Goal: Transaction & Acquisition: Book appointment/travel/reservation

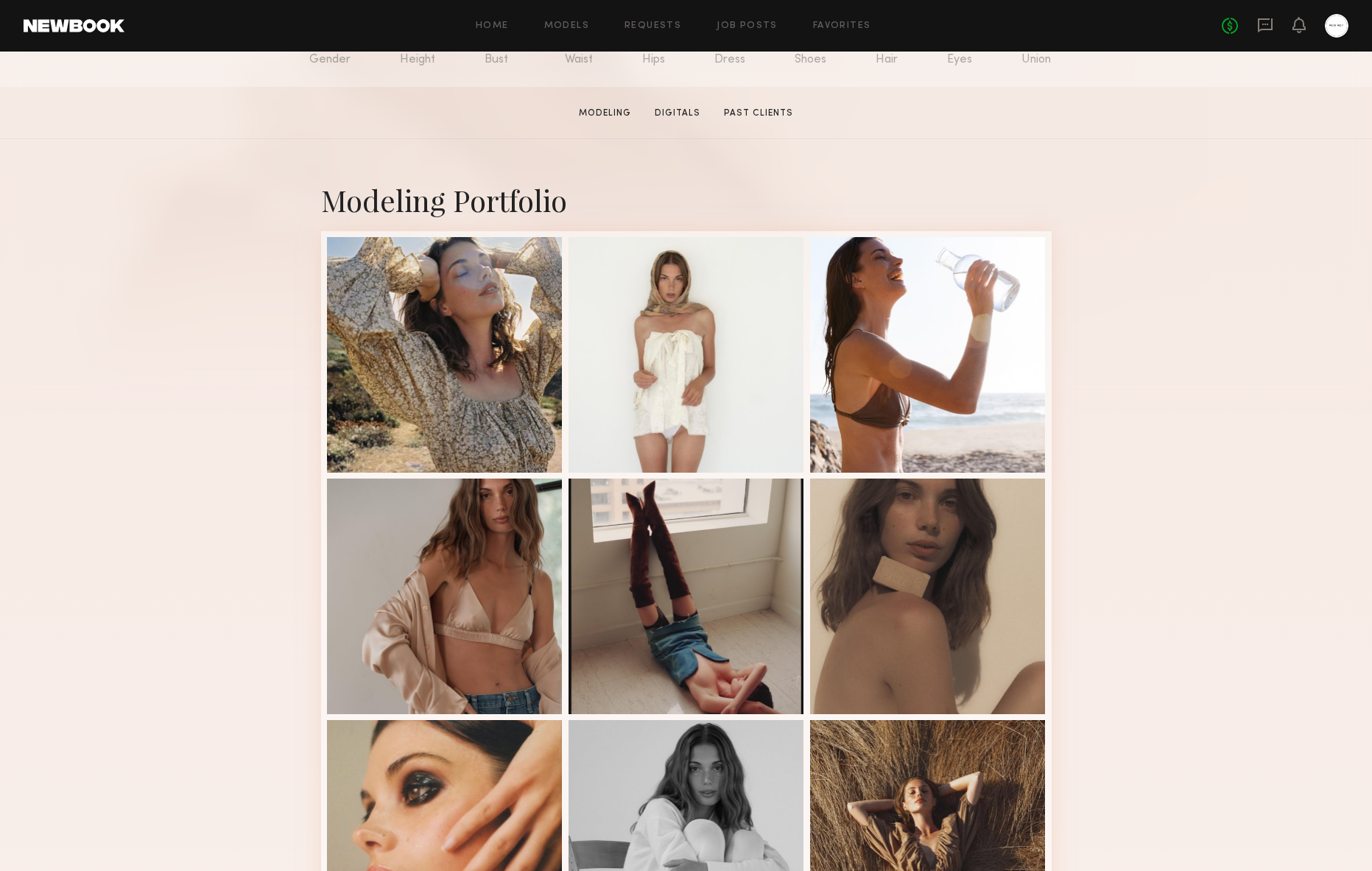
scroll to position [502, 0]
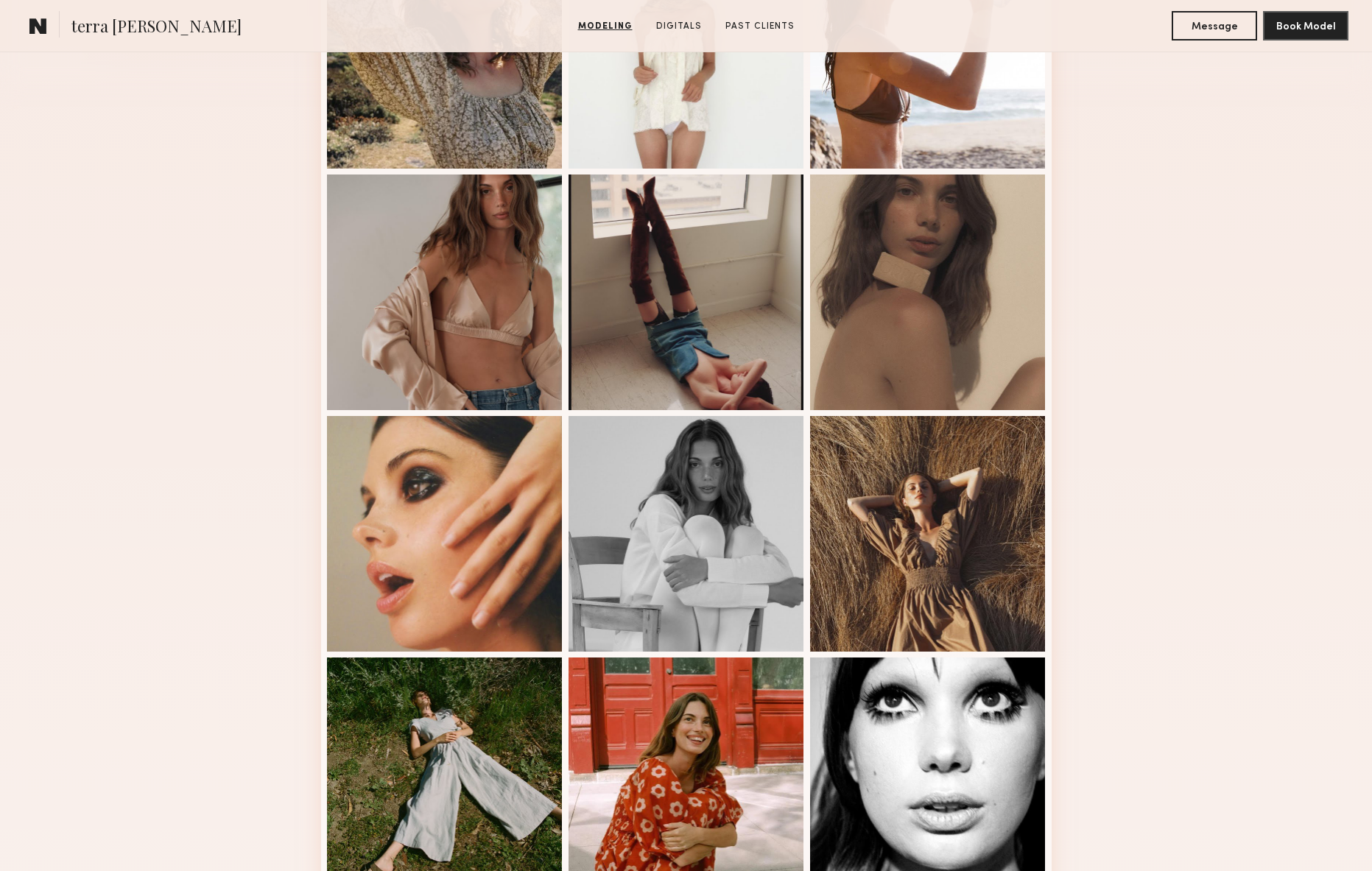
click at [1153, 504] on div "Modeling Portfolio View More" at bounding box center [686, 408] width 1372 height 1146
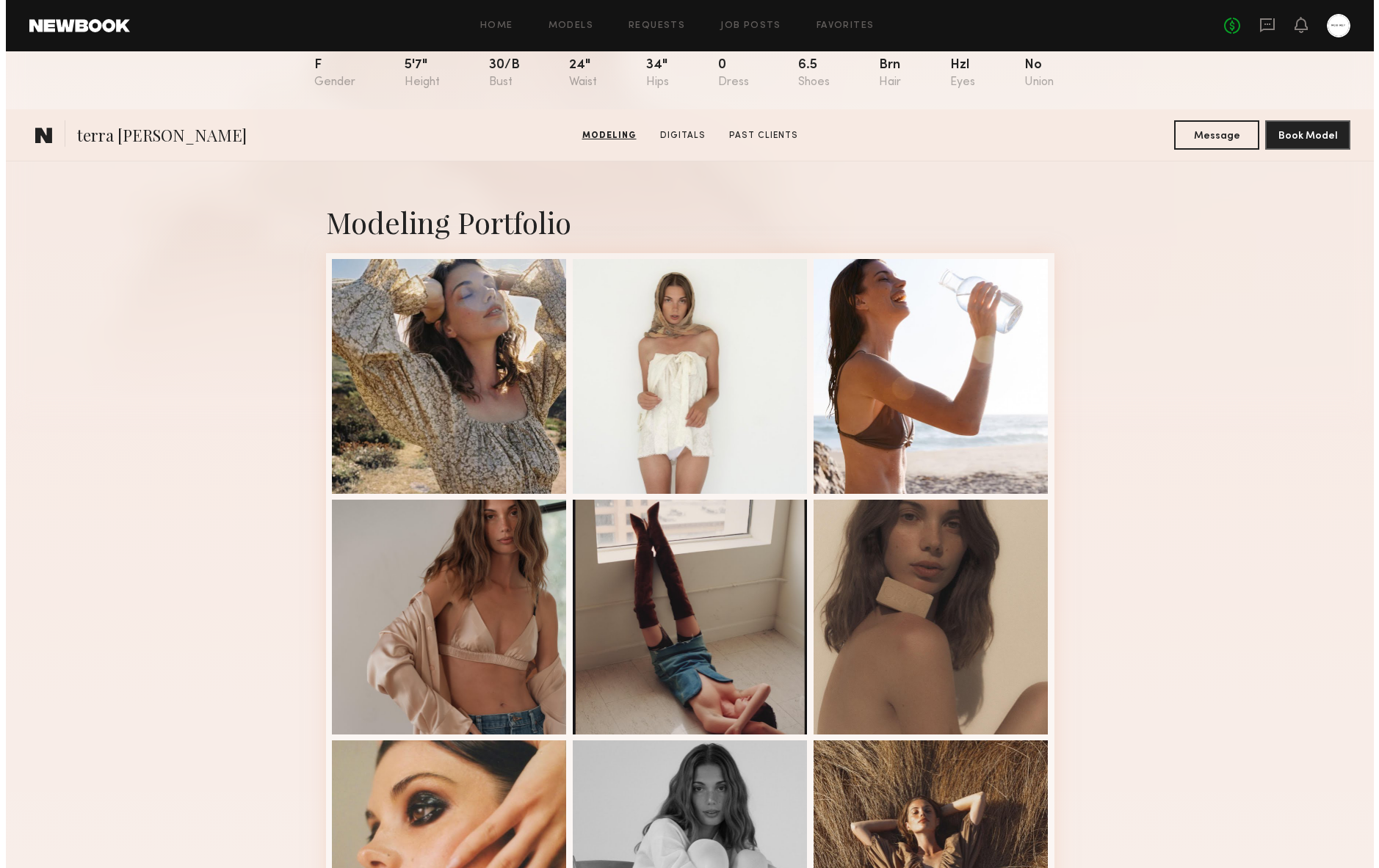
scroll to position [0, 0]
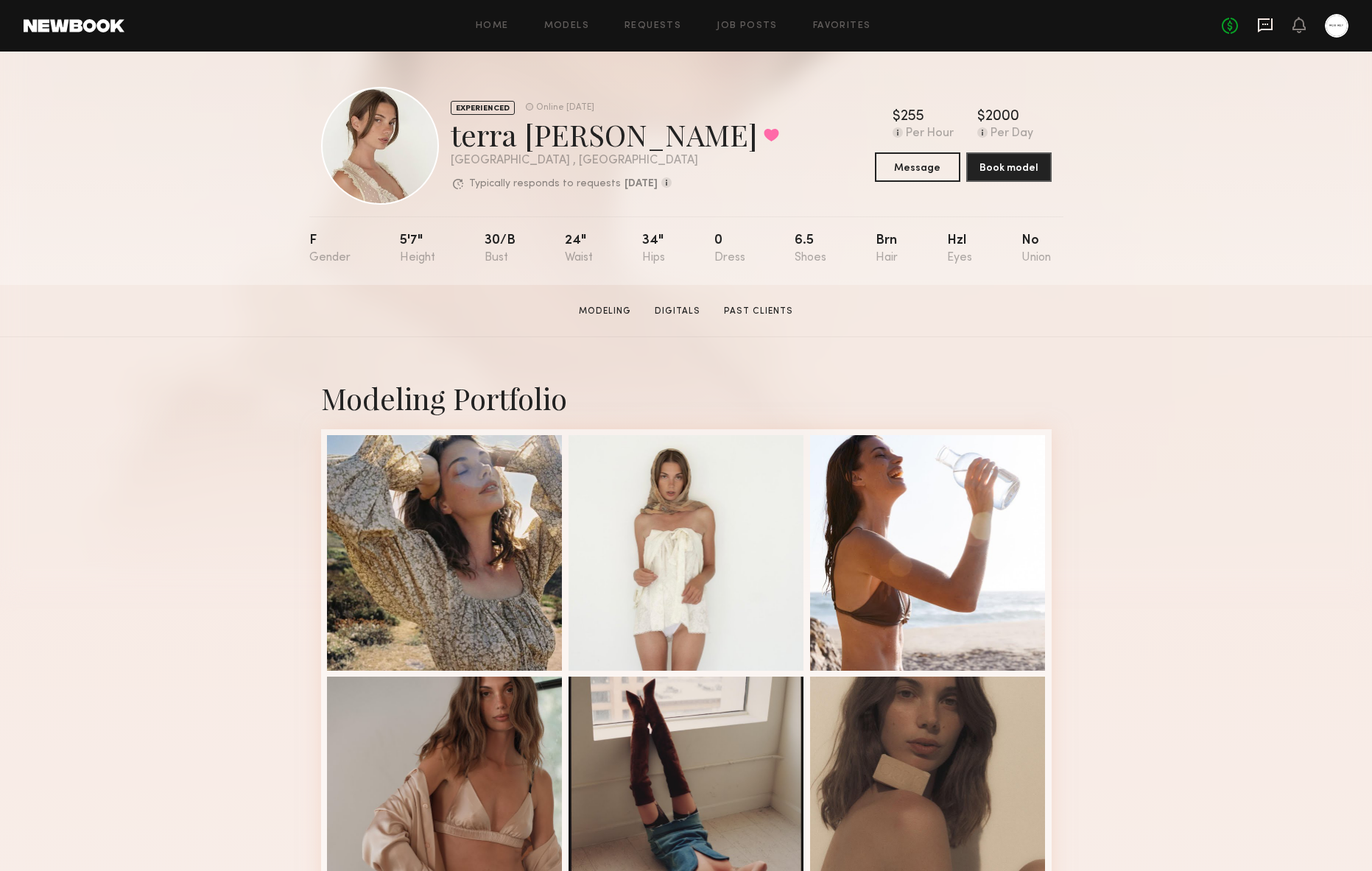
click at [1259, 24] on icon at bounding box center [1265, 25] width 15 height 14
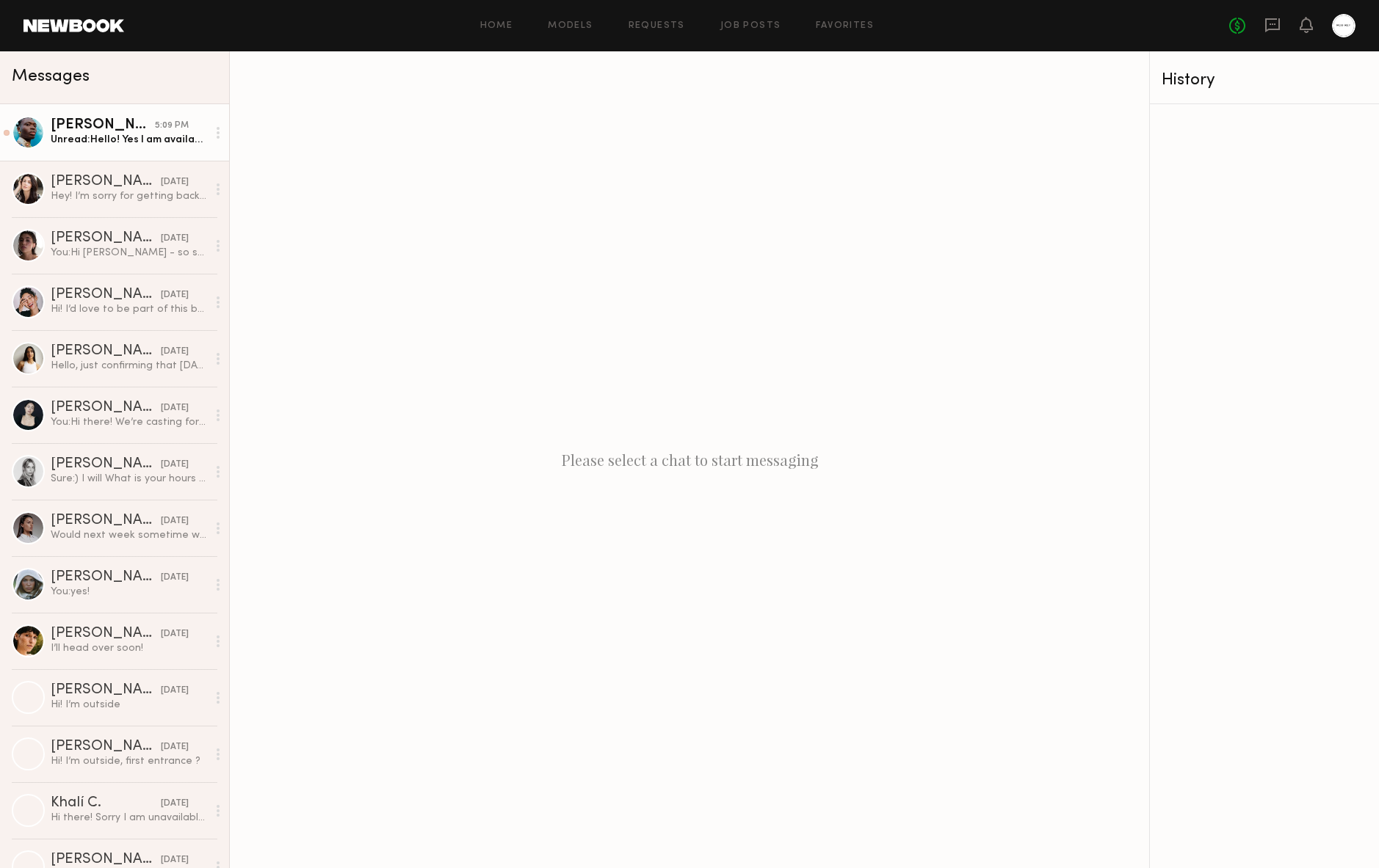
click at [73, 134] on div "Unread: Hello! Yes I am available at the end of August ?" at bounding box center [129, 140] width 157 height 14
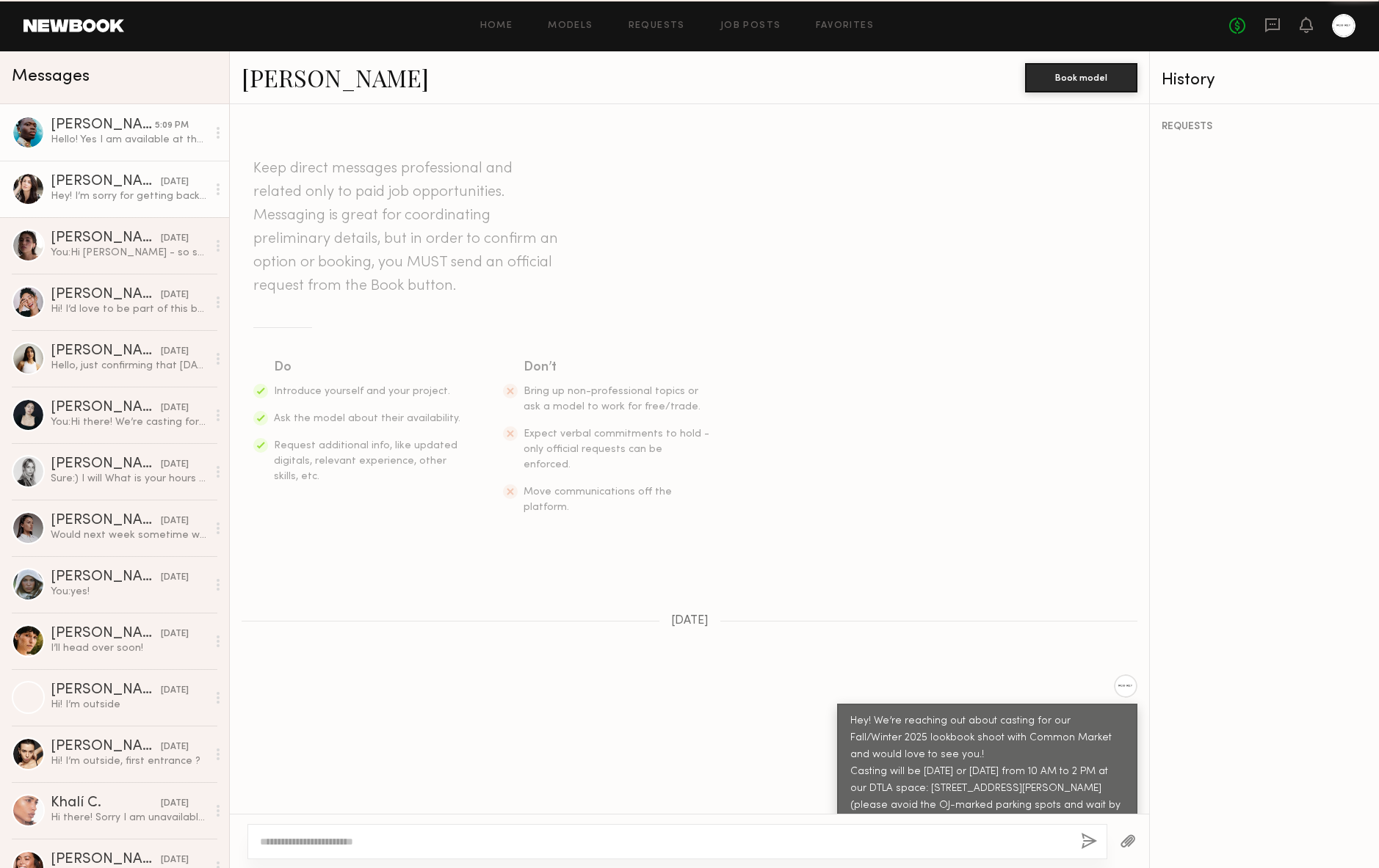
scroll to position [536, 0]
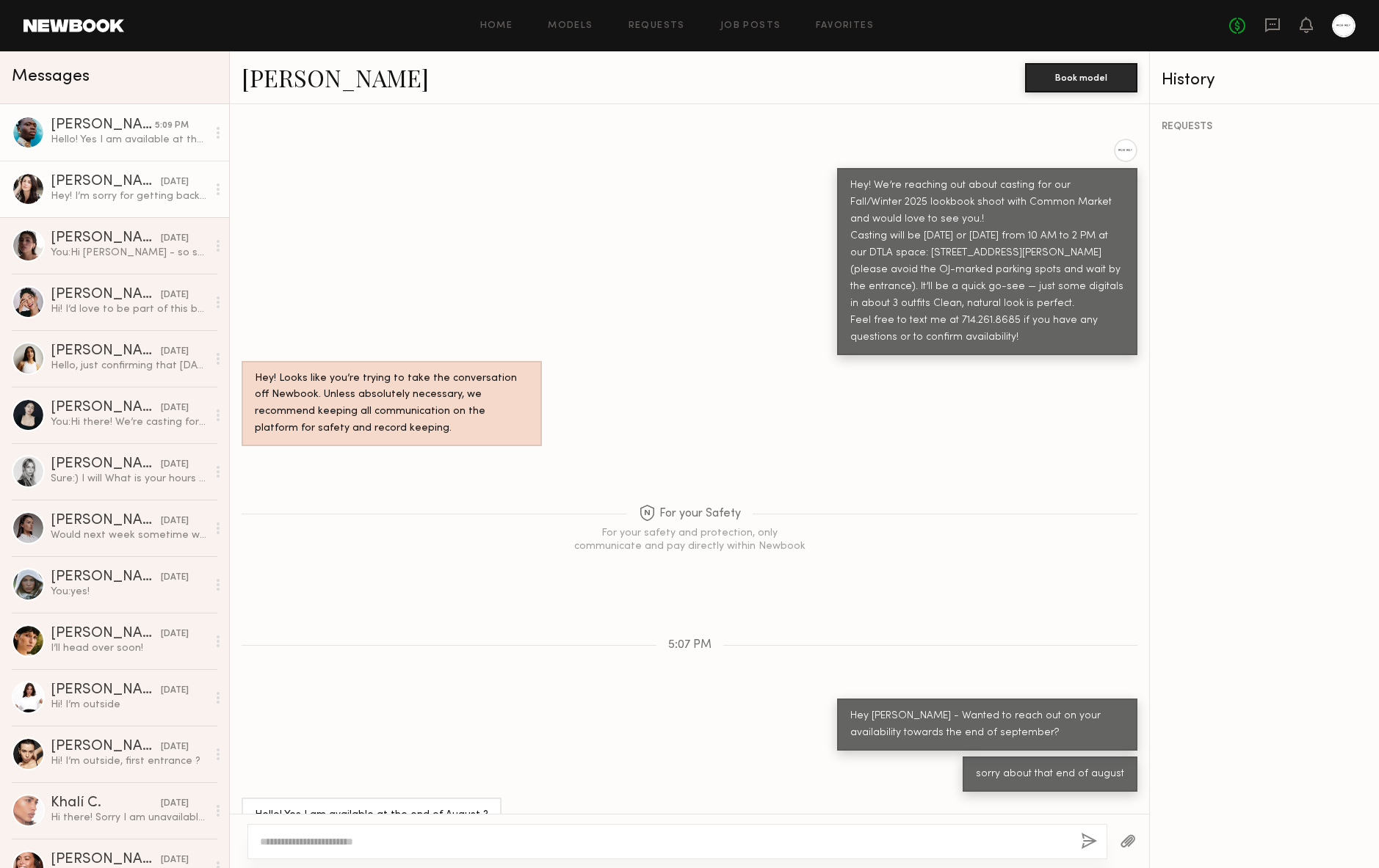
click at [77, 191] on div "Hey! I’m sorry for getting back to you so late but I’ve got Covid, so can’t mak…" at bounding box center [129, 196] width 157 height 14
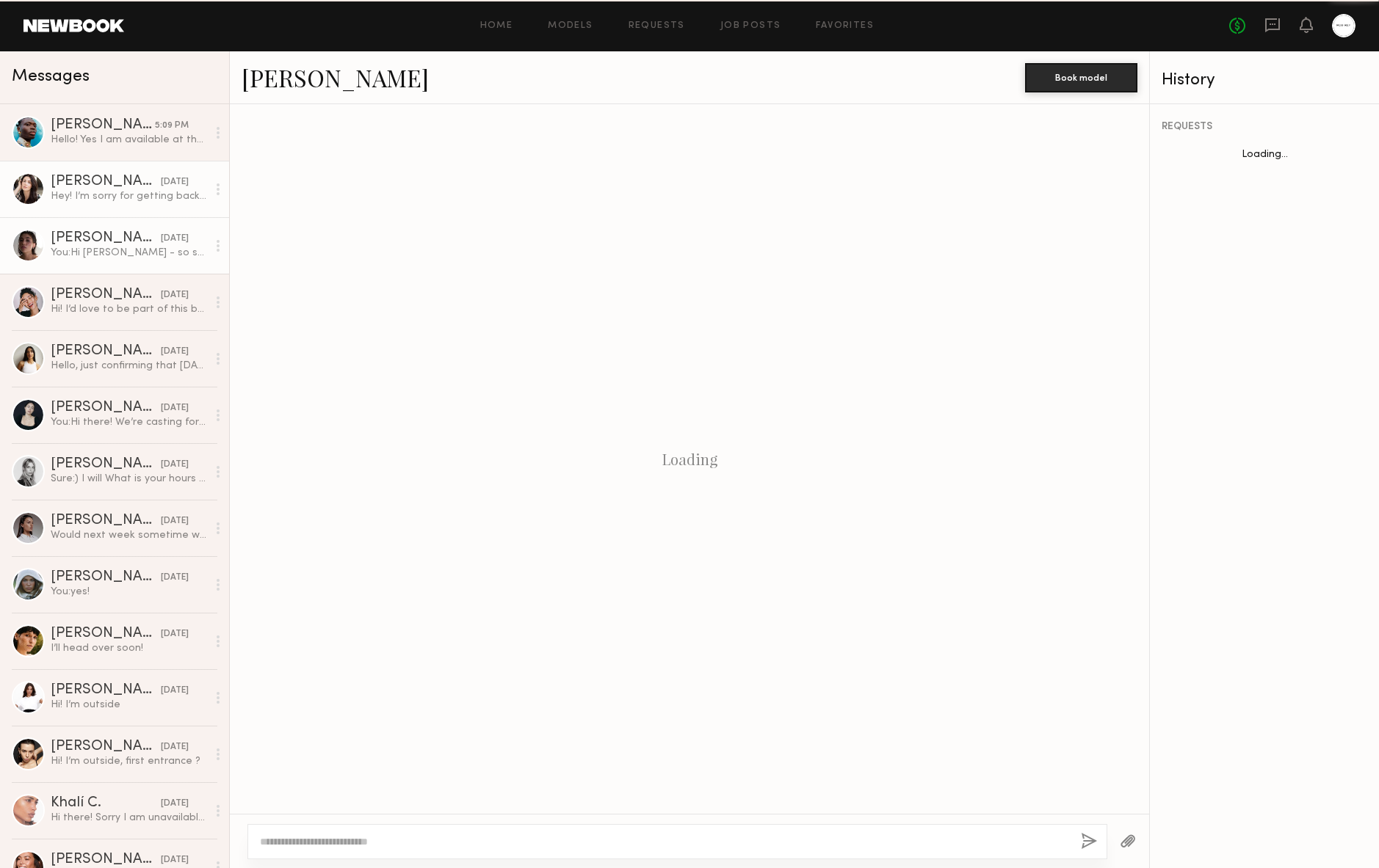
scroll to position [1097, 0]
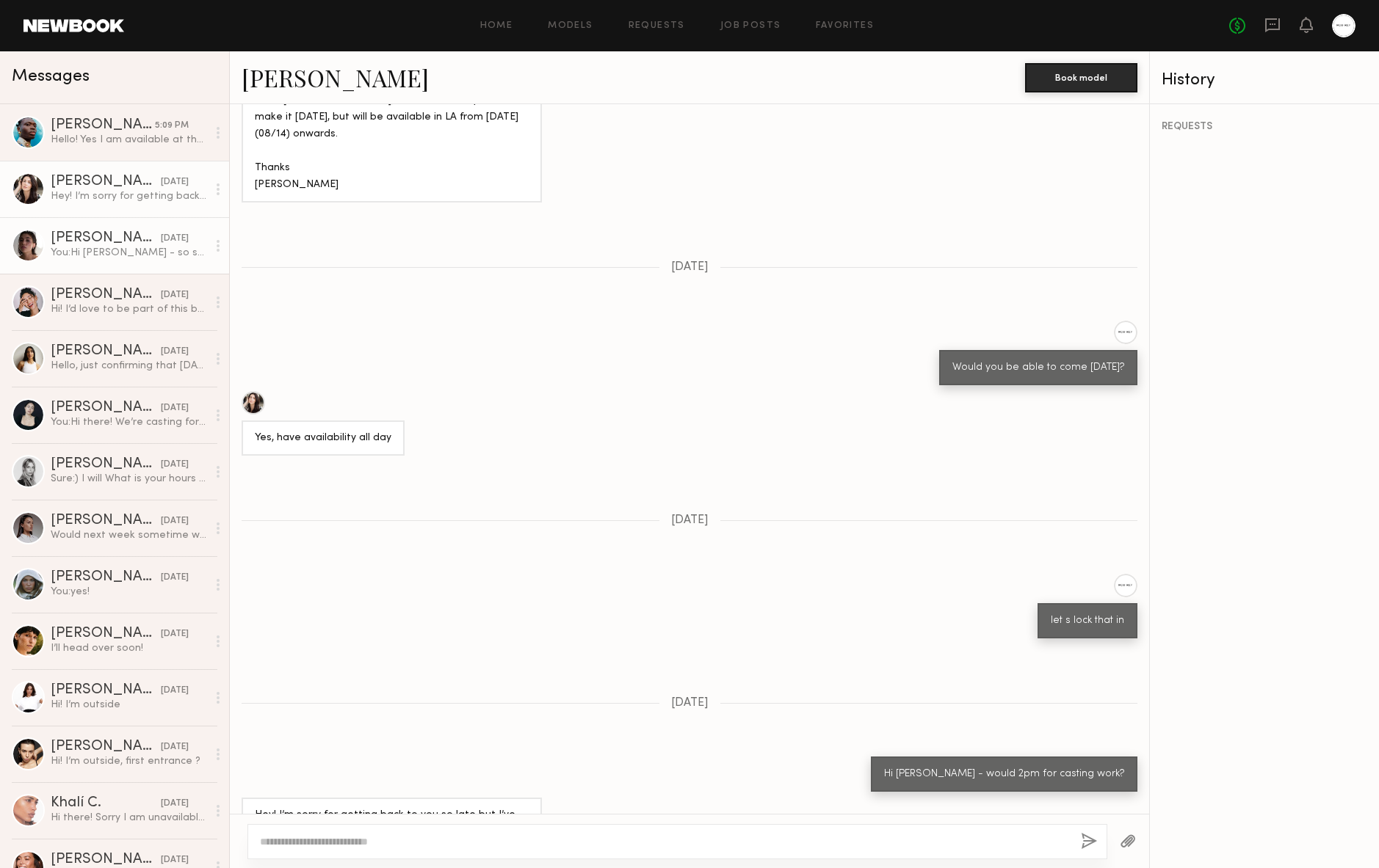
click at [44, 245] on link "[PERSON_NAME] [DATE] You: Hi [PERSON_NAME] - so sorry just missed this message …" at bounding box center [115, 245] width 229 height 57
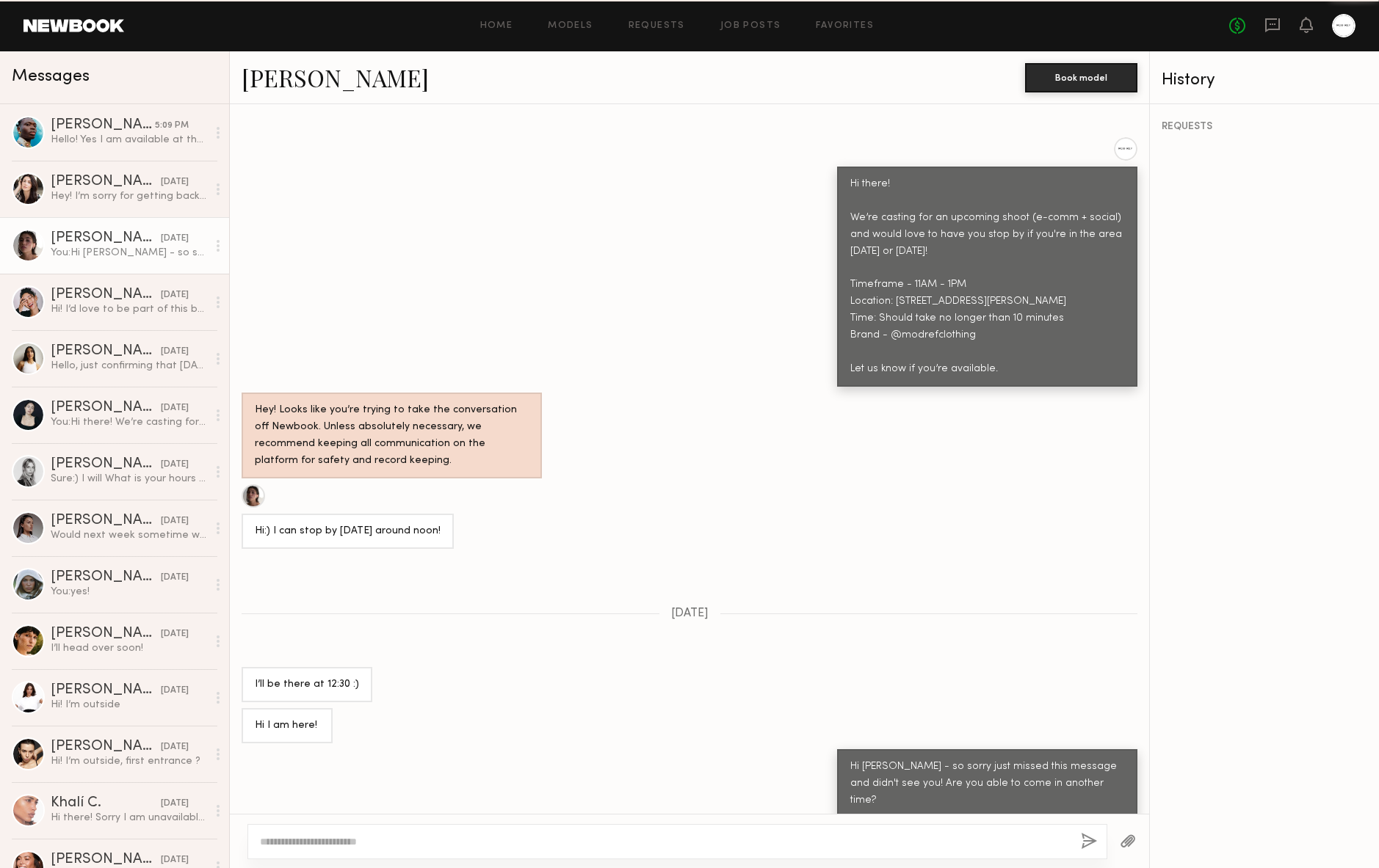
scroll to position [754, 0]
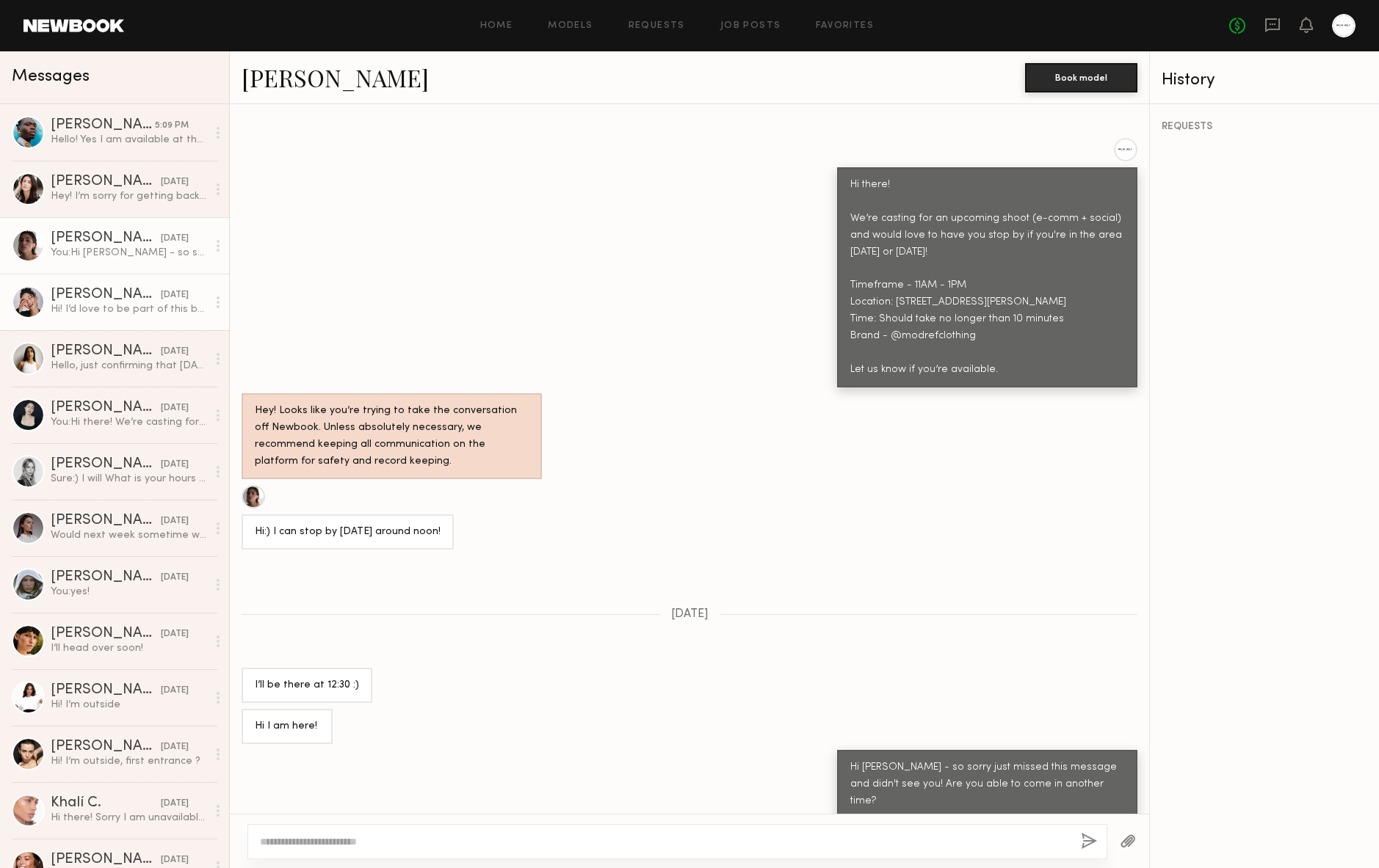
click at [26, 307] on div at bounding box center [28, 302] width 33 height 33
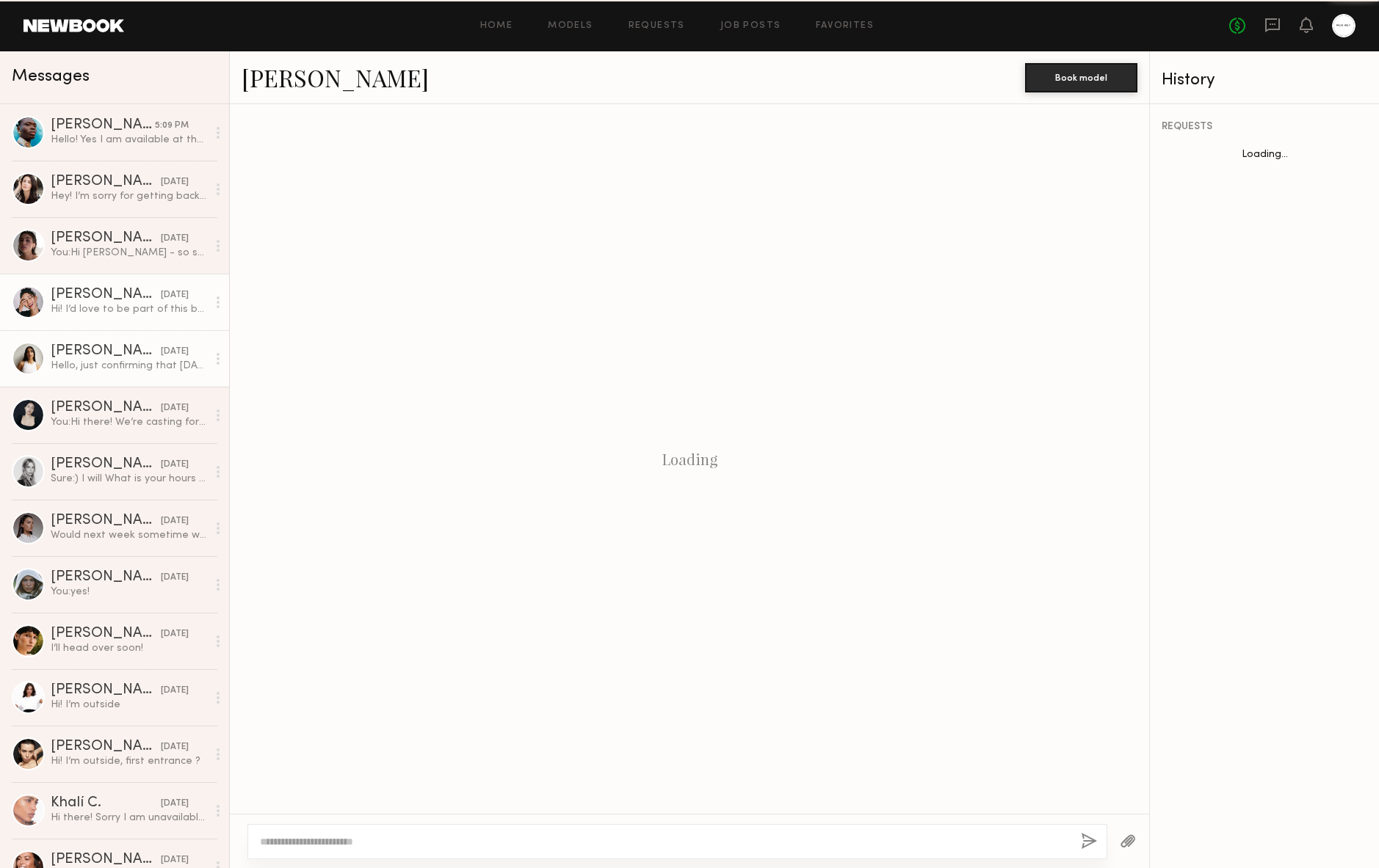
click at [24, 339] on link "[PERSON_NAME] [DATE] Hello, just confirming that [DATE] at 11 am still works? T…" at bounding box center [115, 359] width 229 height 57
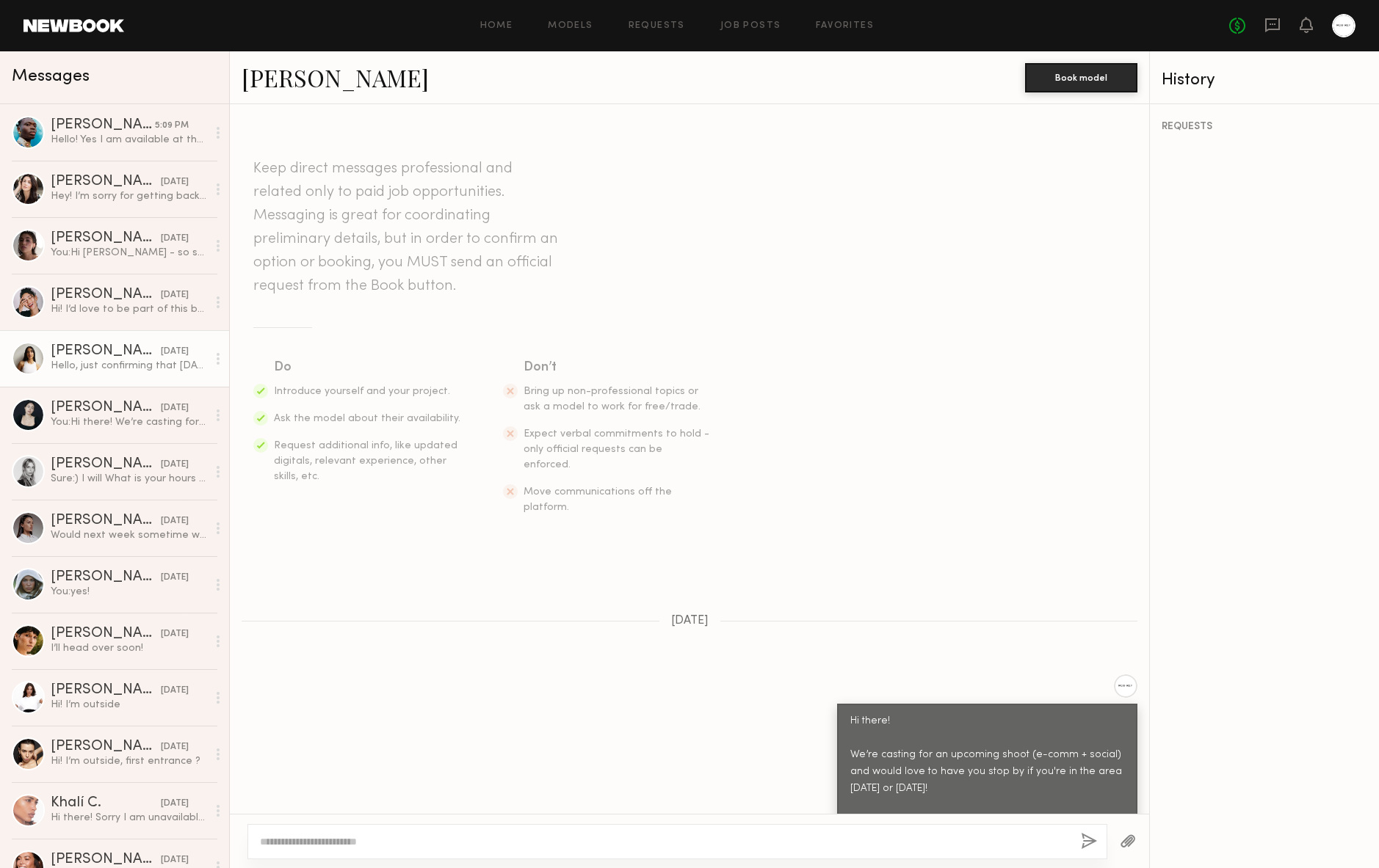
scroll to position [440, 0]
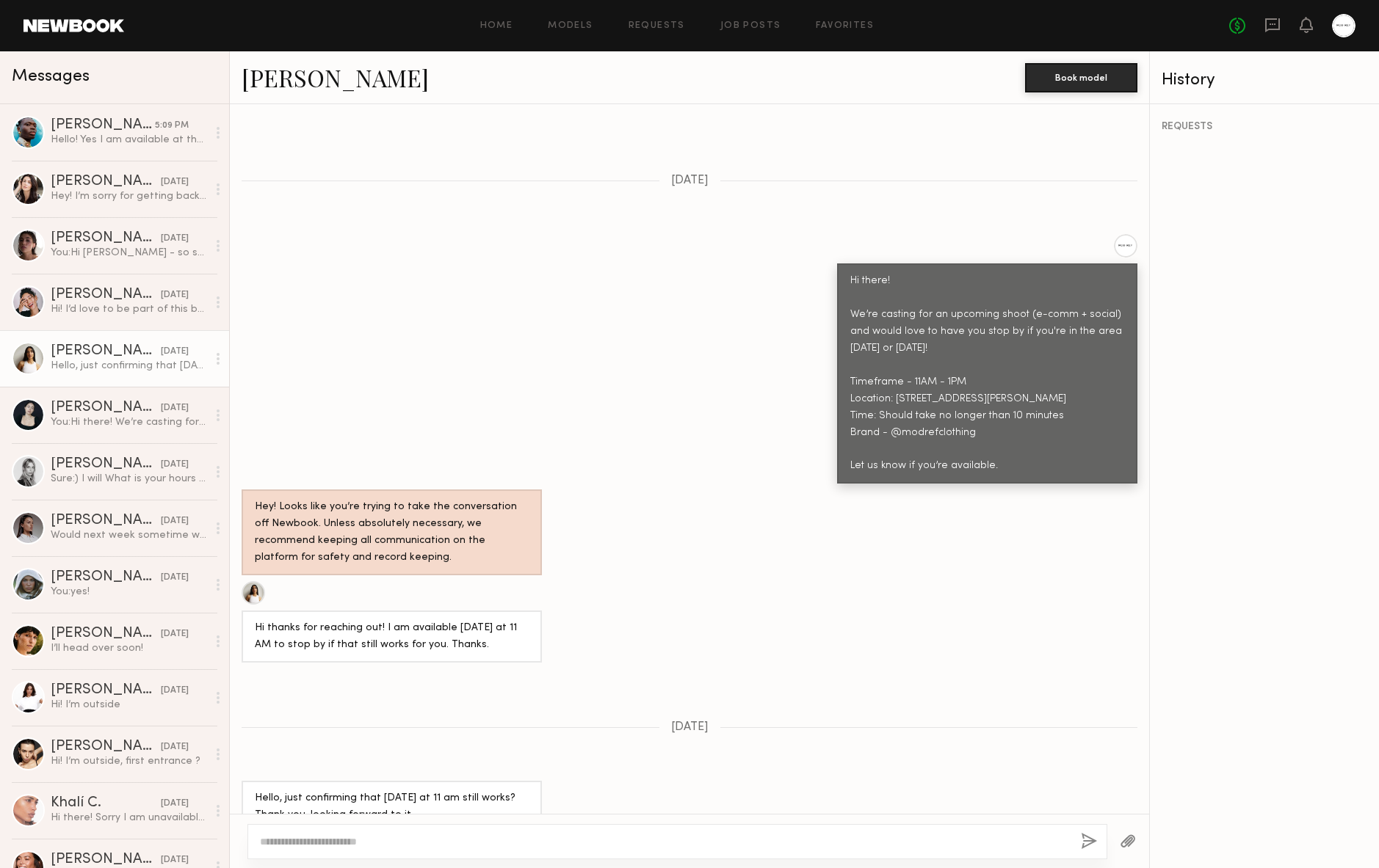
drag, startPoint x: 39, startPoint y: 362, endPoint x: 254, endPoint y: 54, distance: 375.6
click at [39, 361] on div at bounding box center [28, 359] width 33 height 33
click at [287, 85] on link "[PERSON_NAME]" at bounding box center [335, 77] width 187 height 31
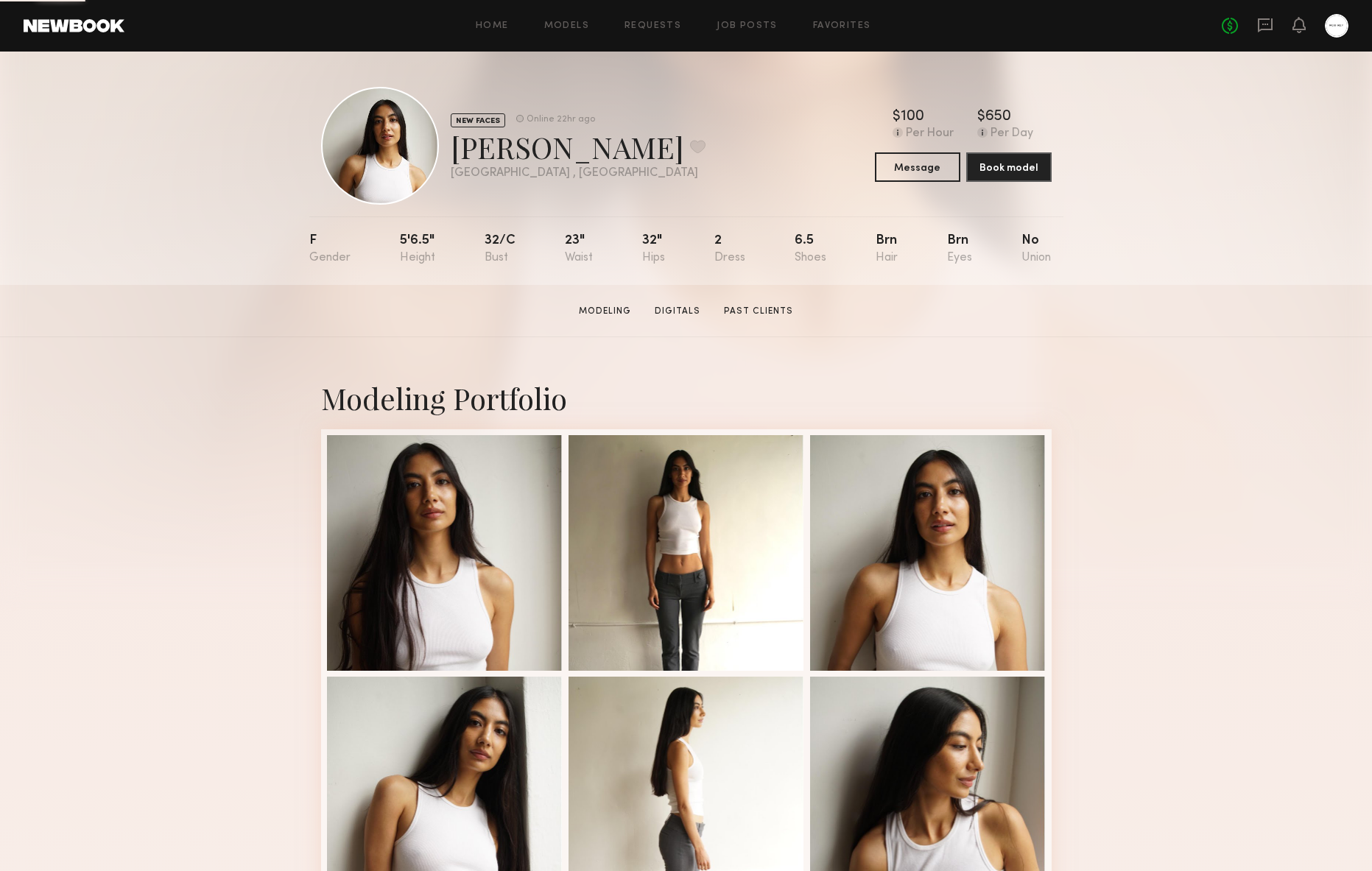
drag, startPoint x: 284, startPoint y: 216, endPoint x: 774, endPoint y: 271, distance: 493.1
click at [774, 271] on div "NEW FACES Online 22hr ago Alexis R. Favorite Los Angeles , CA Online 22hr ago $…" at bounding box center [686, 169] width 1372 height 233
click at [776, 273] on div "F 5'6.5" 32/c 23" 32" 2 6.5 Brn Brn No" at bounding box center [680, 250] width 742 height 69
drag, startPoint x: 548, startPoint y: 280, endPoint x: 250, endPoint y: 286, distance: 298.1
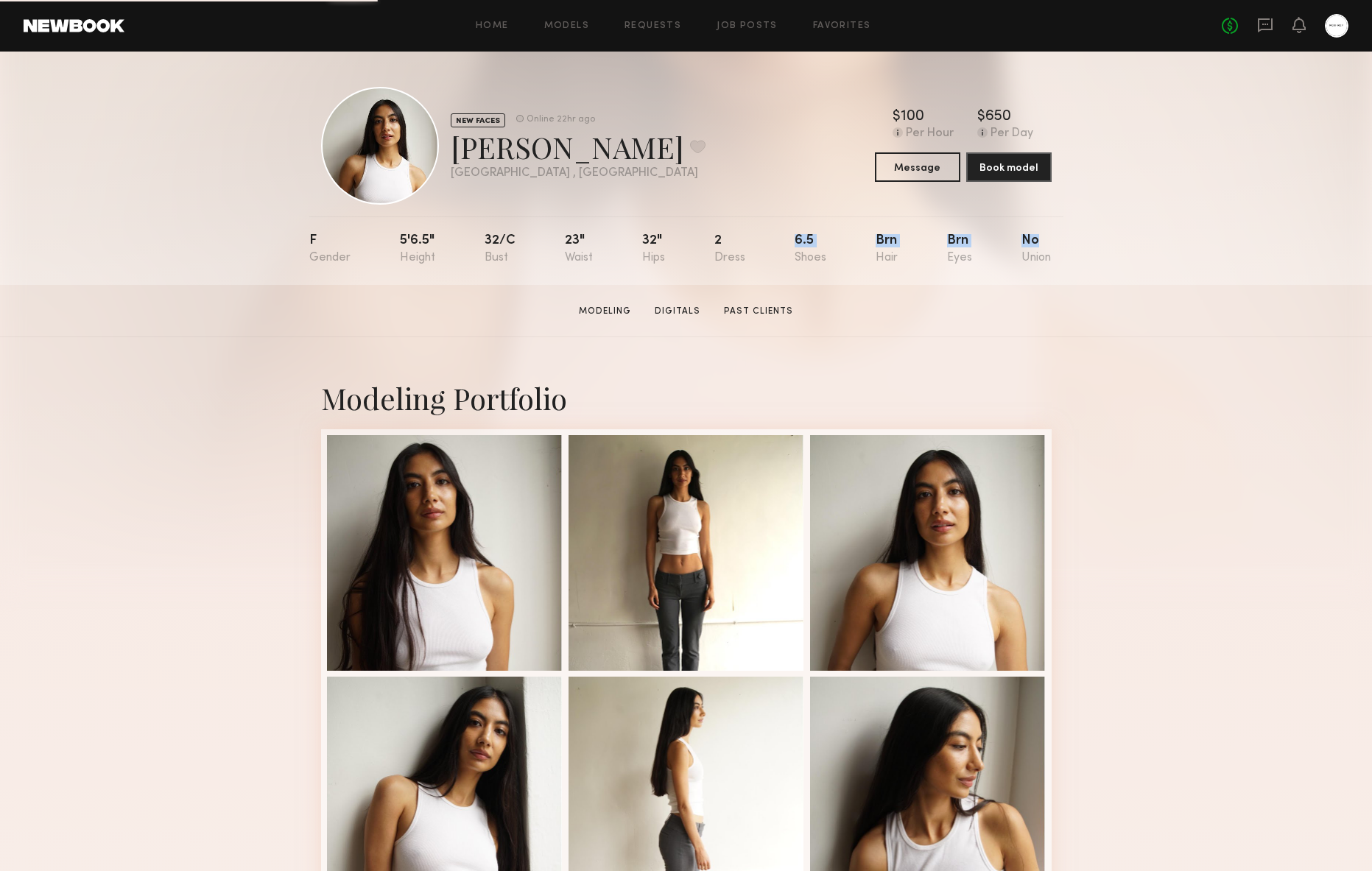
click at [251, 285] on section "Alexis R. Modeling Digitals Past Clients Message Book Model" at bounding box center [686, 311] width 1372 height 53
drag, startPoint x: 1202, startPoint y: 285, endPoint x: 541, endPoint y: 20, distance: 712.1
click at [1201, 285] on section "Alexis R. Modeling Digitals Past Clients Message Book Model" at bounding box center [686, 311] width 1372 height 53
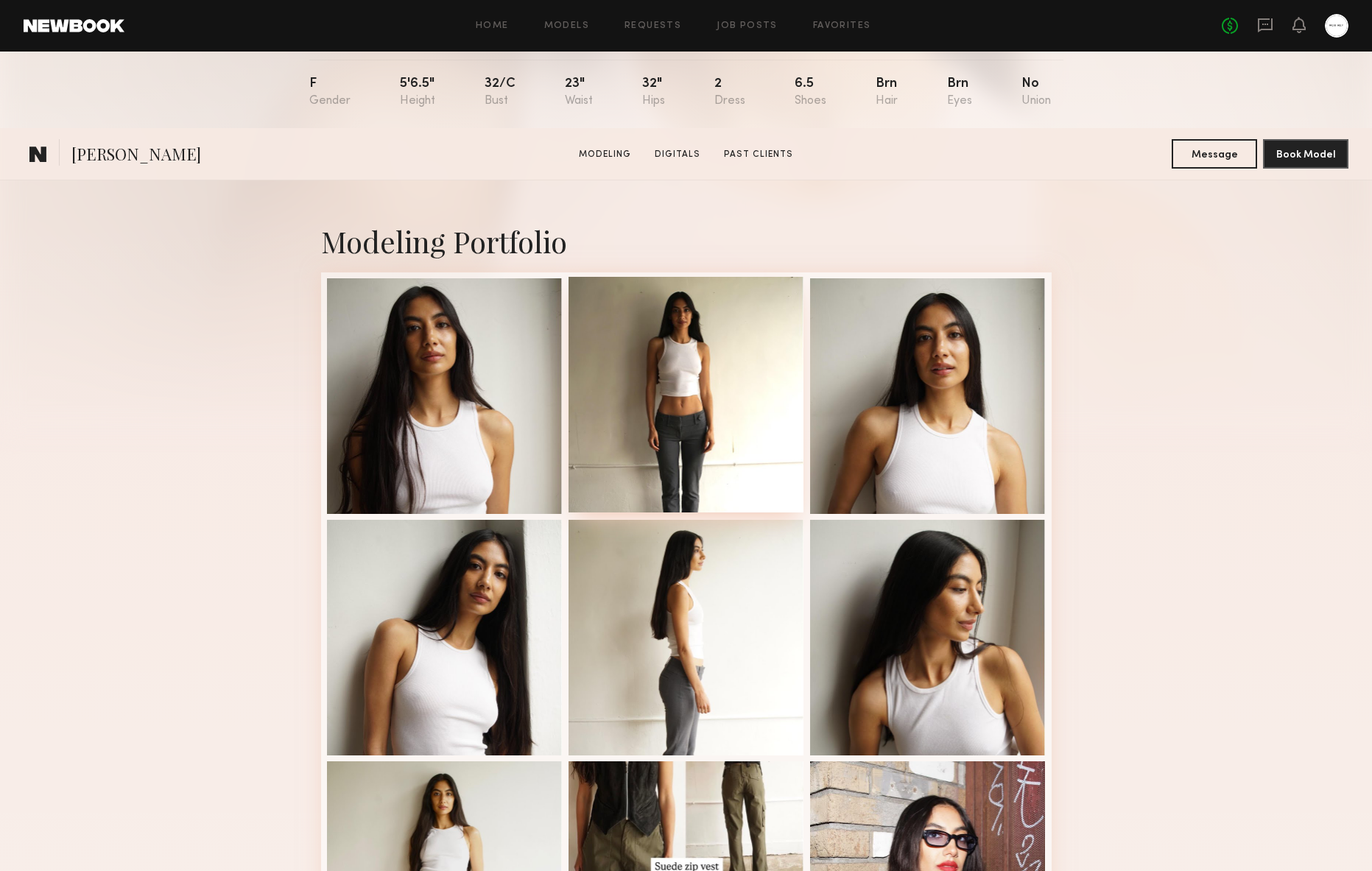
scroll to position [298, 0]
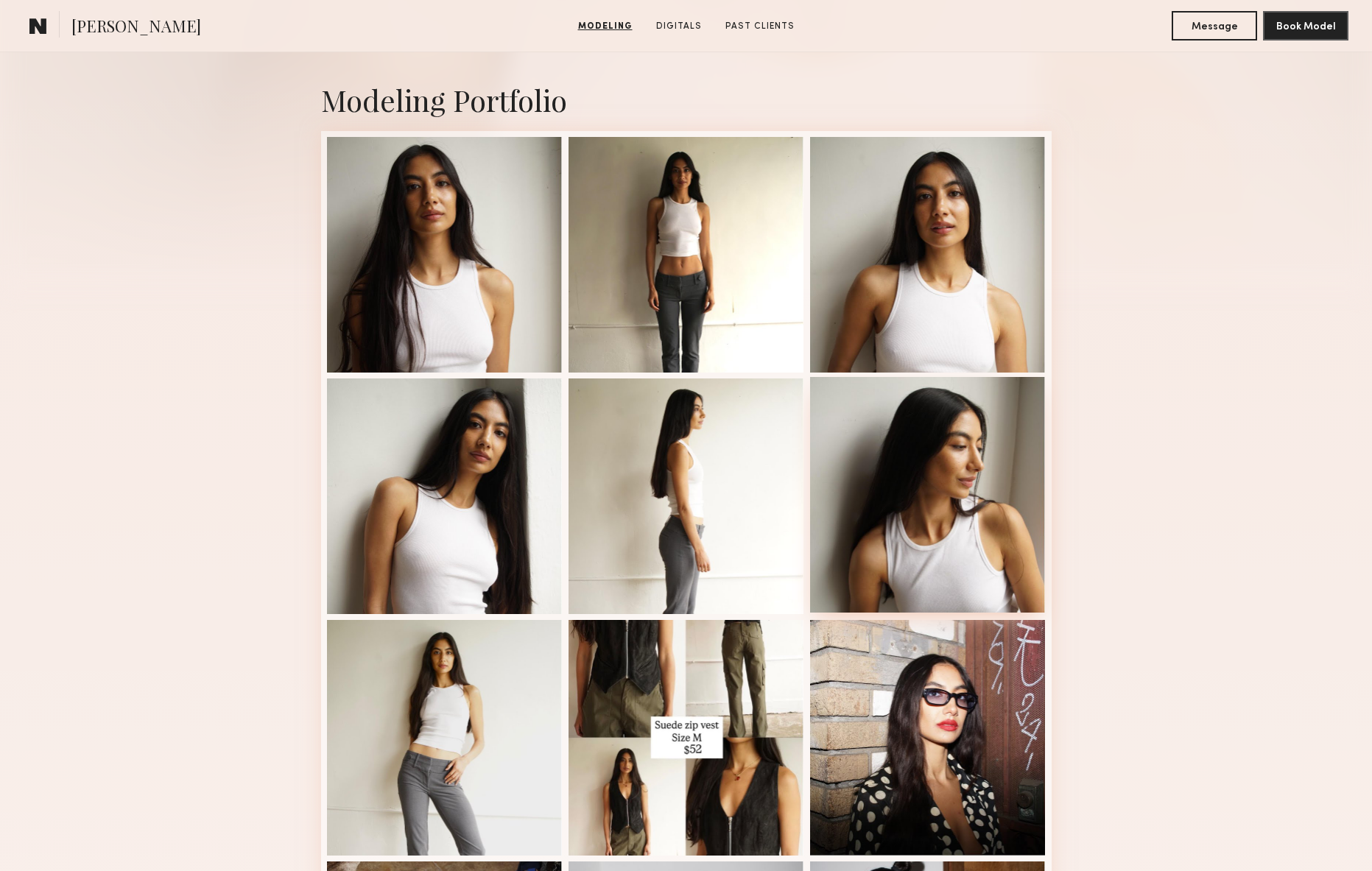
click at [840, 434] on div at bounding box center [927, 494] width 236 height 236
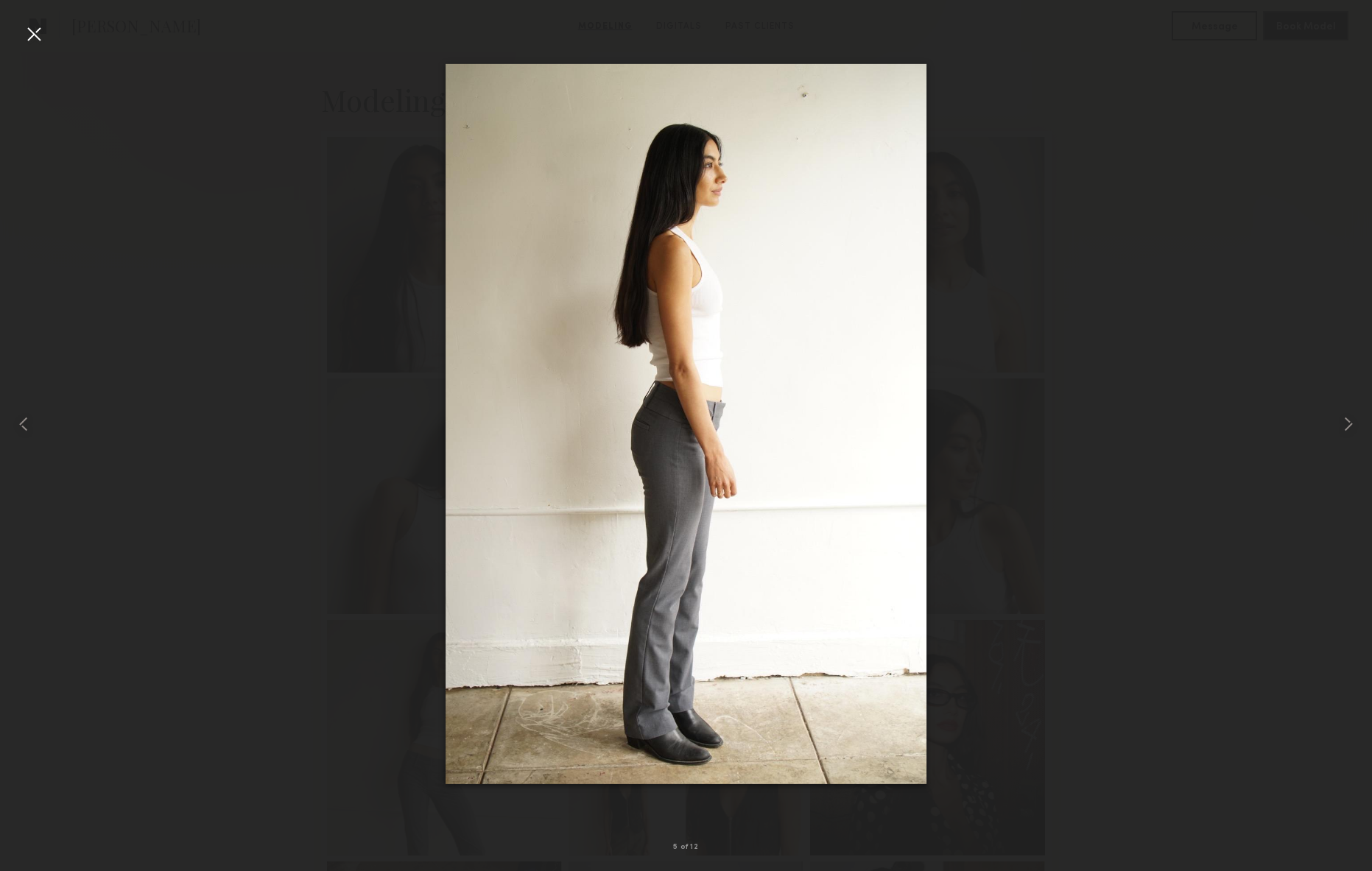
click at [35, 34] on div at bounding box center [33, 33] width 23 height 23
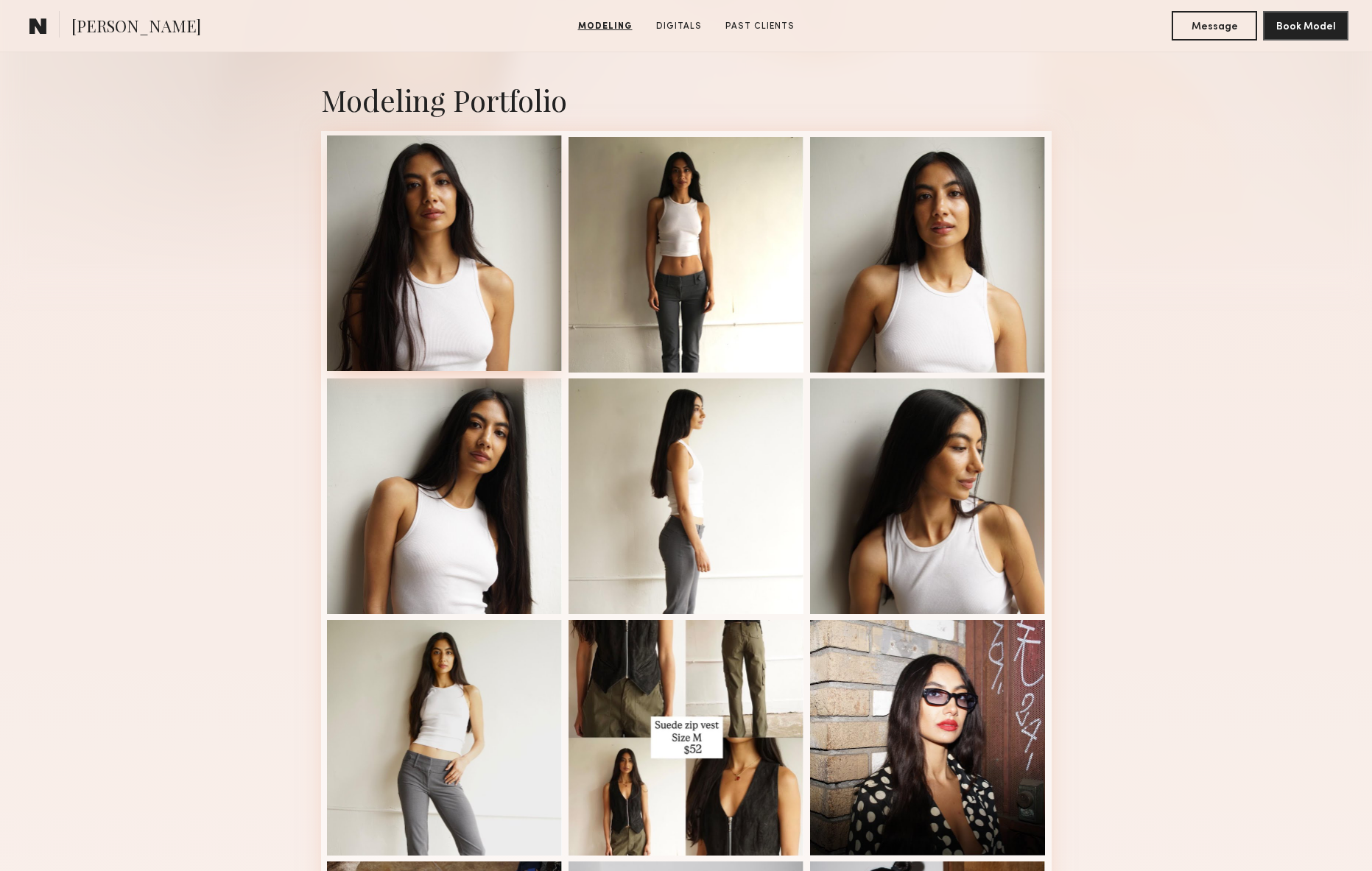
click at [475, 255] on div at bounding box center [445, 253] width 236 height 236
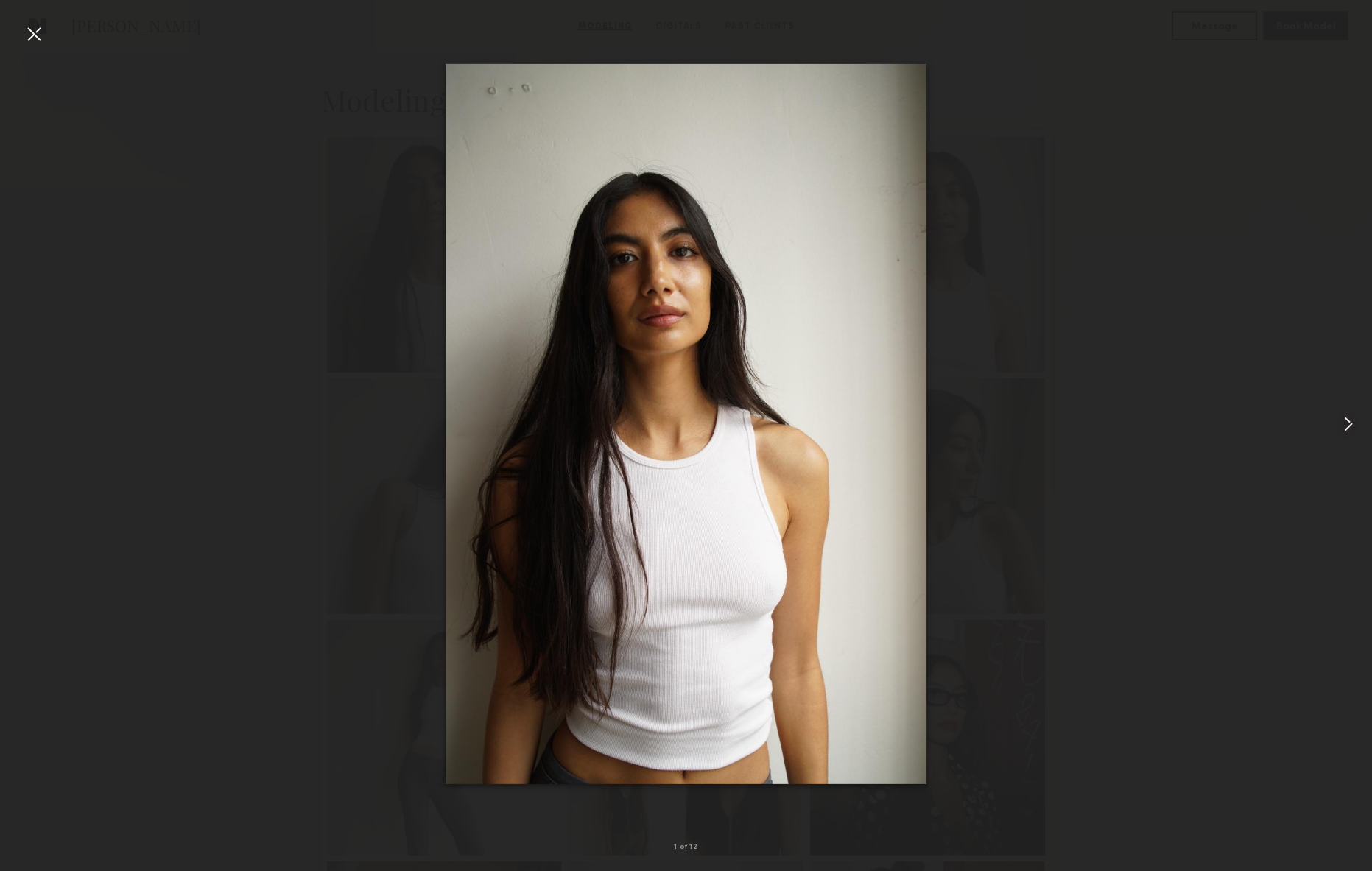
scroll to position [1140, 0]
click at [1341, 430] on common-icon at bounding box center [1348, 424] width 23 height 23
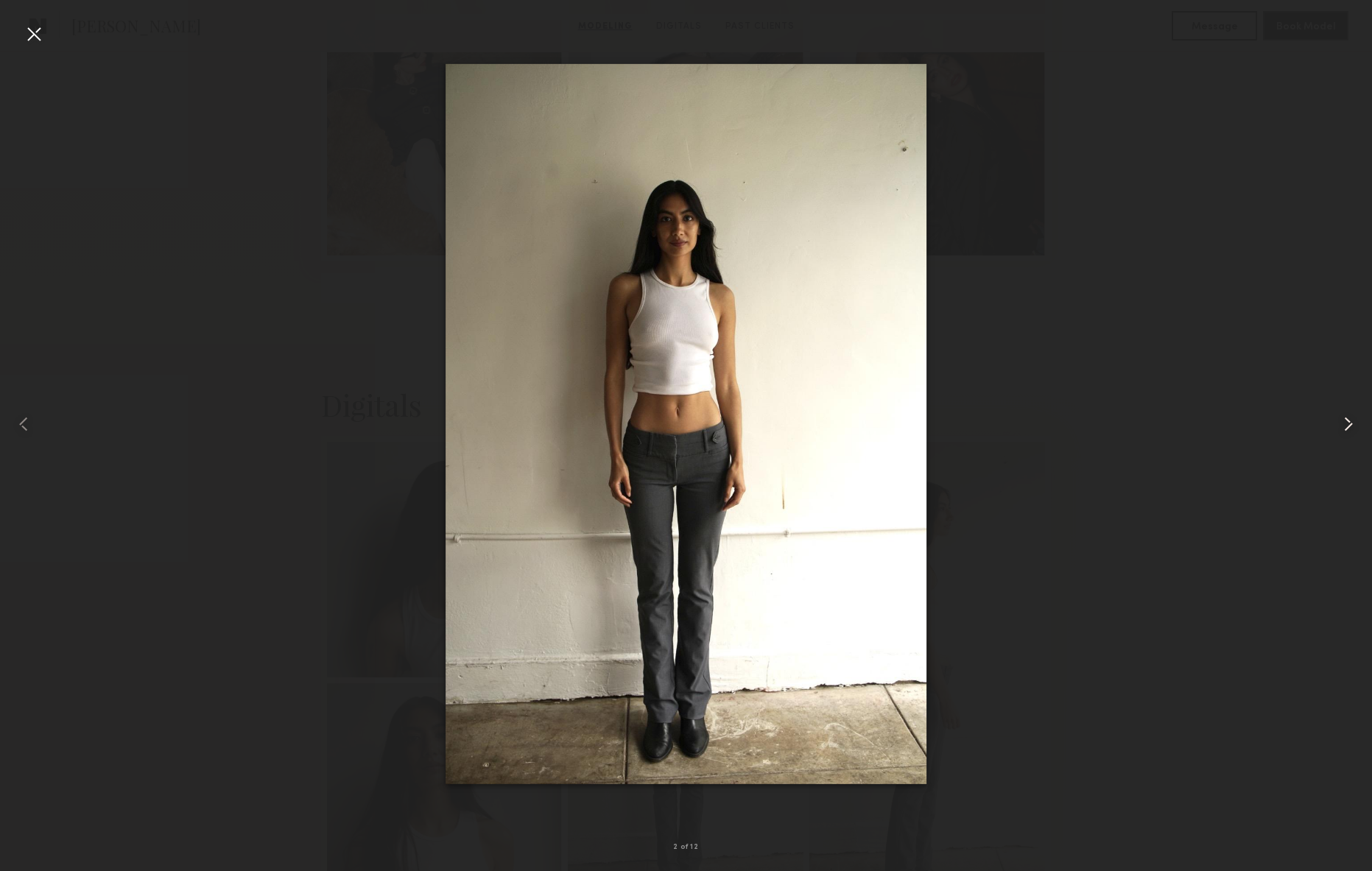
click at [1340, 431] on common-icon at bounding box center [1348, 424] width 23 height 23
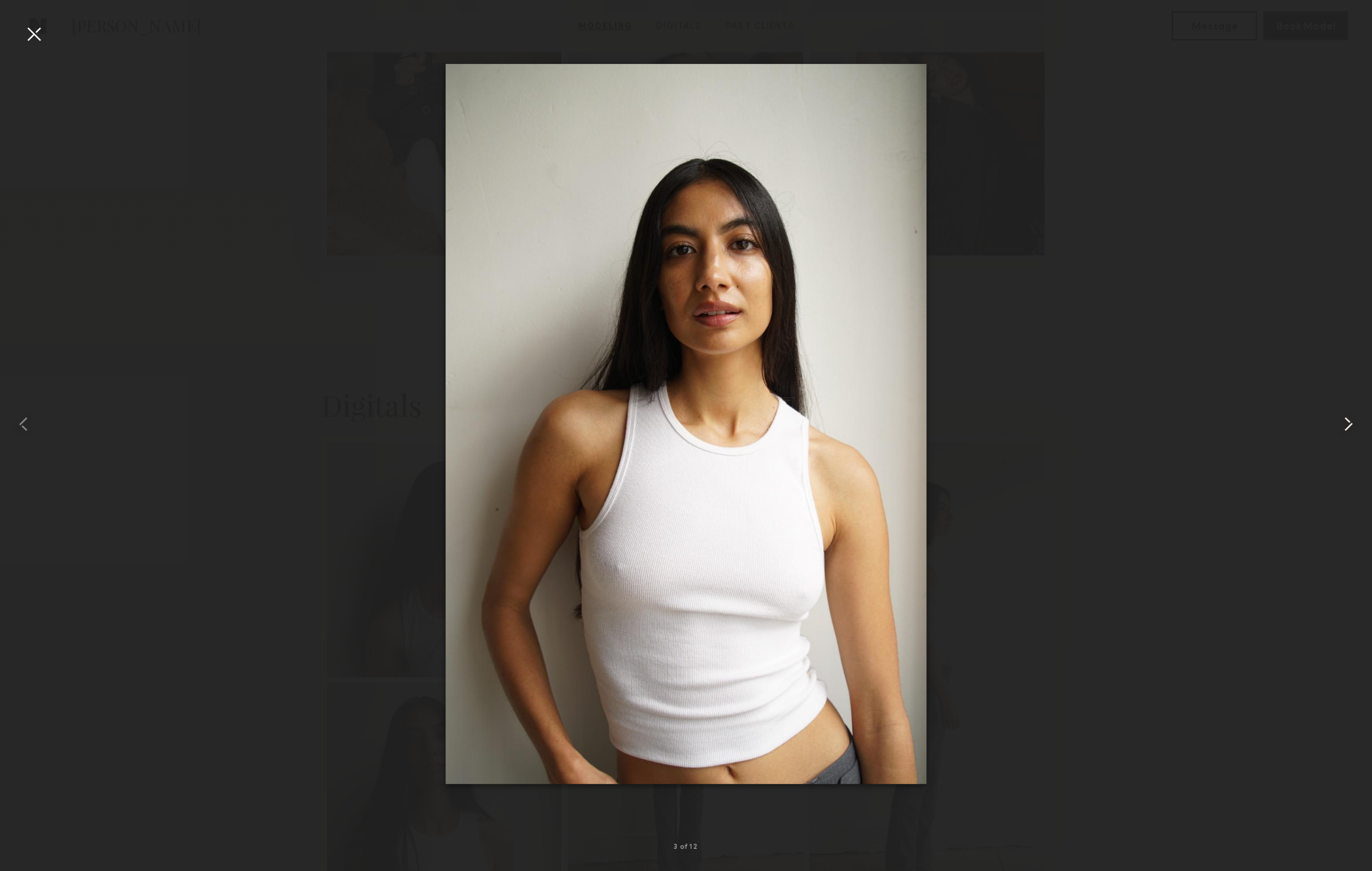
click at [1340, 431] on common-icon at bounding box center [1348, 424] width 23 height 23
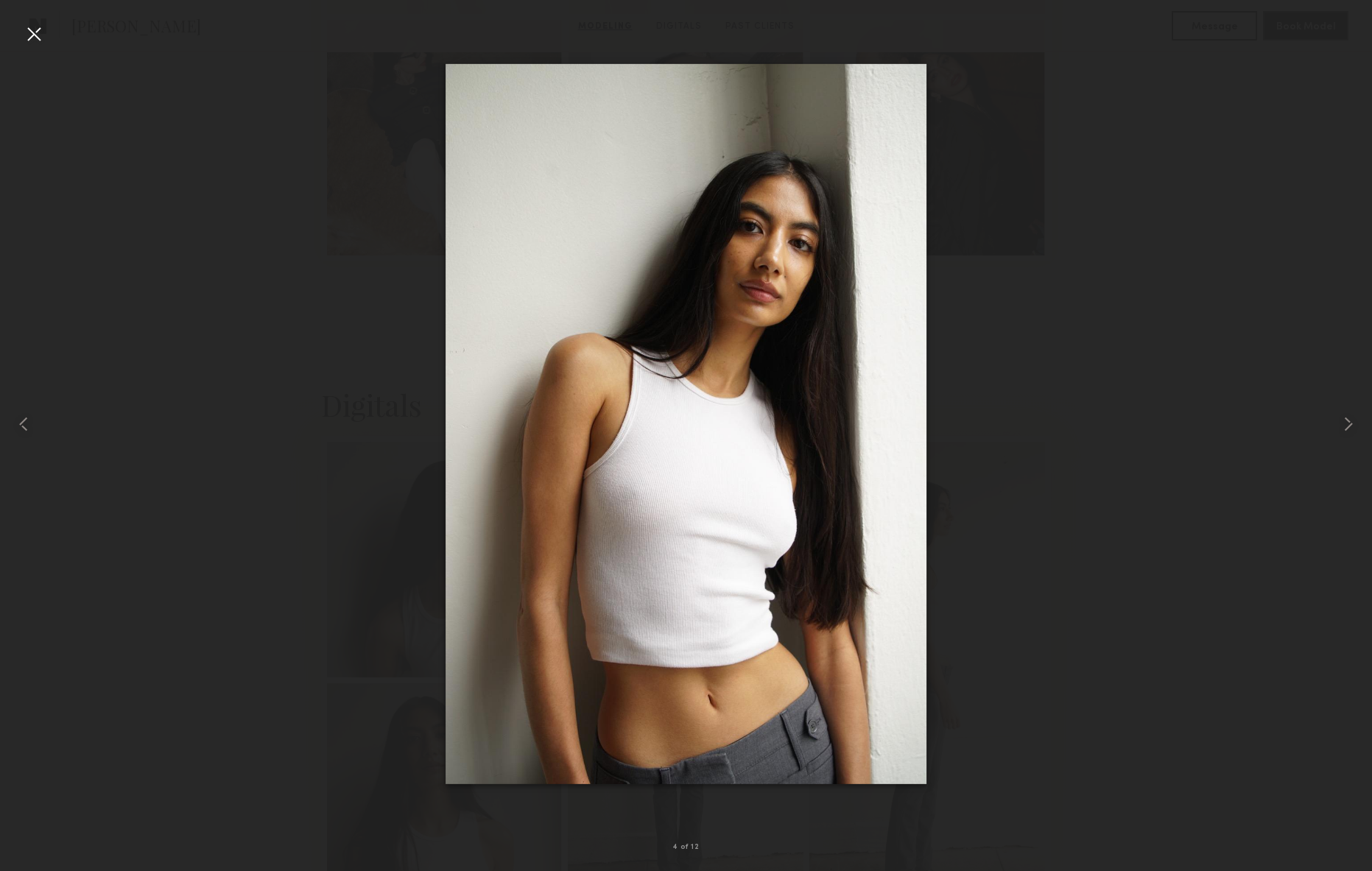
click at [1087, 722] on div at bounding box center [686, 424] width 1372 height 801
